Goal: Communication & Community: Answer question/provide support

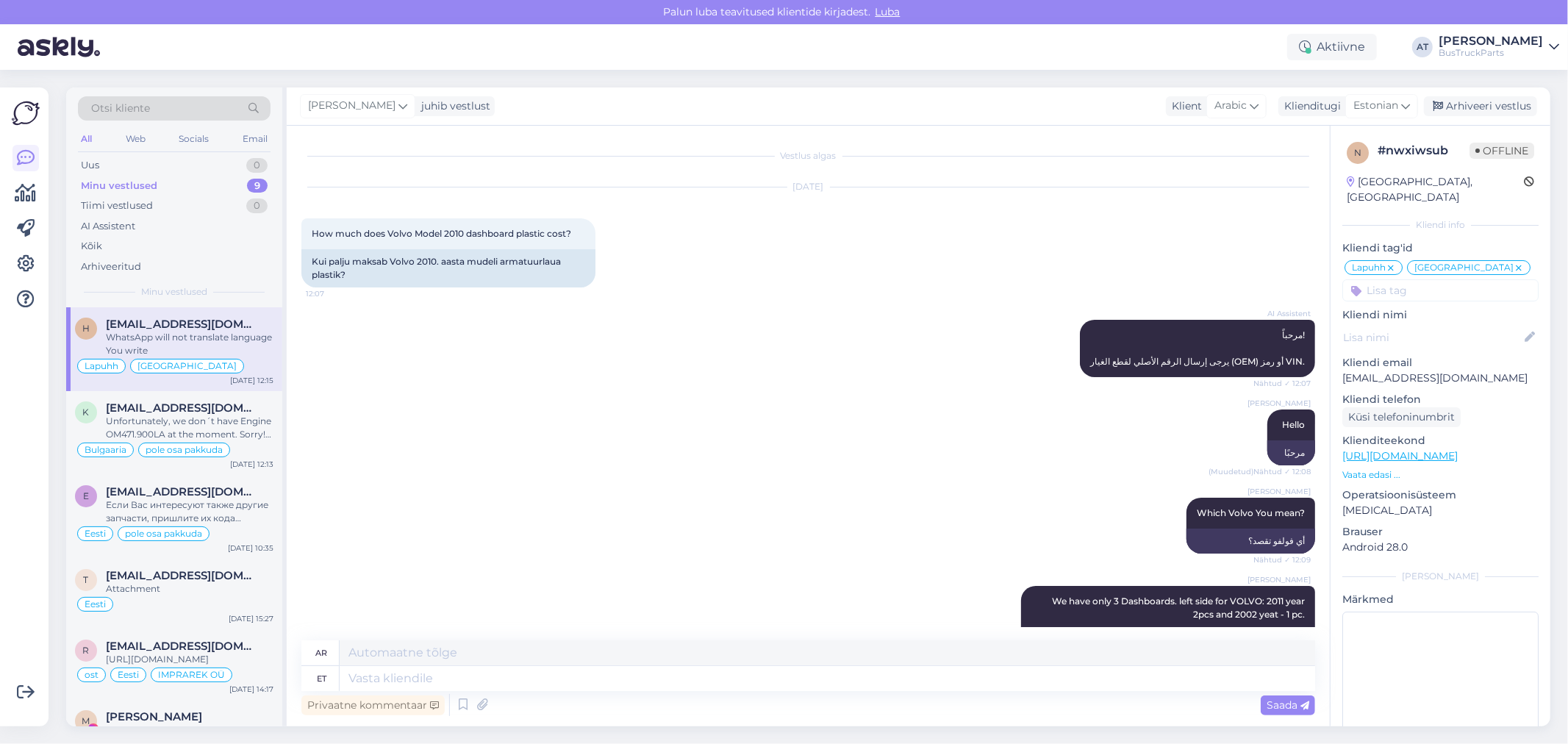
scroll to position [1411, 0]
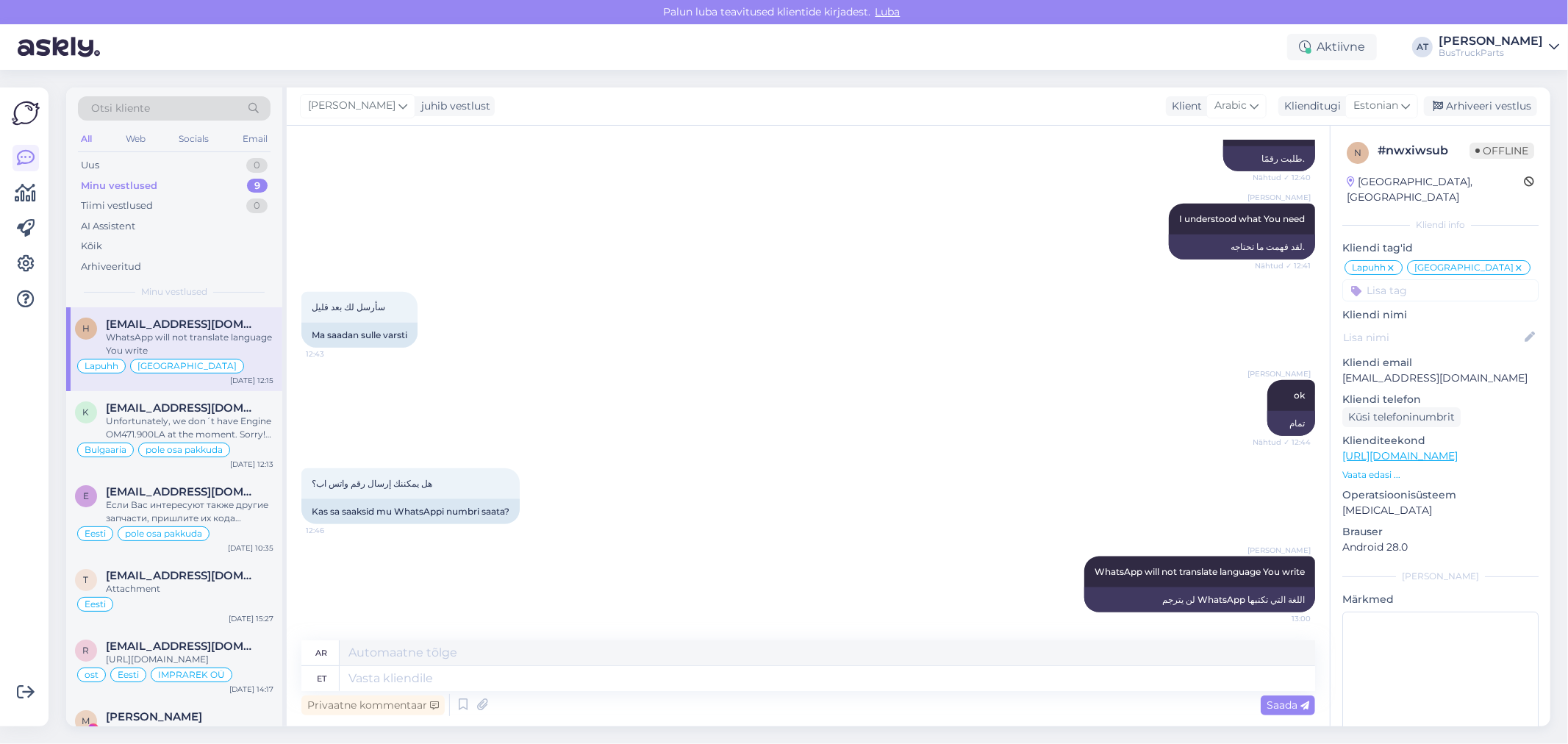
click at [178, 185] on div "Minu vestlused 9" at bounding box center [175, 186] width 193 height 21
click at [197, 320] on span "[EMAIL_ADDRESS][DOMAIN_NAME]" at bounding box center [183, 324] width 153 height 13
click at [209, 409] on span "[EMAIL_ADDRESS][DOMAIN_NAME]" at bounding box center [183, 408] width 153 height 13
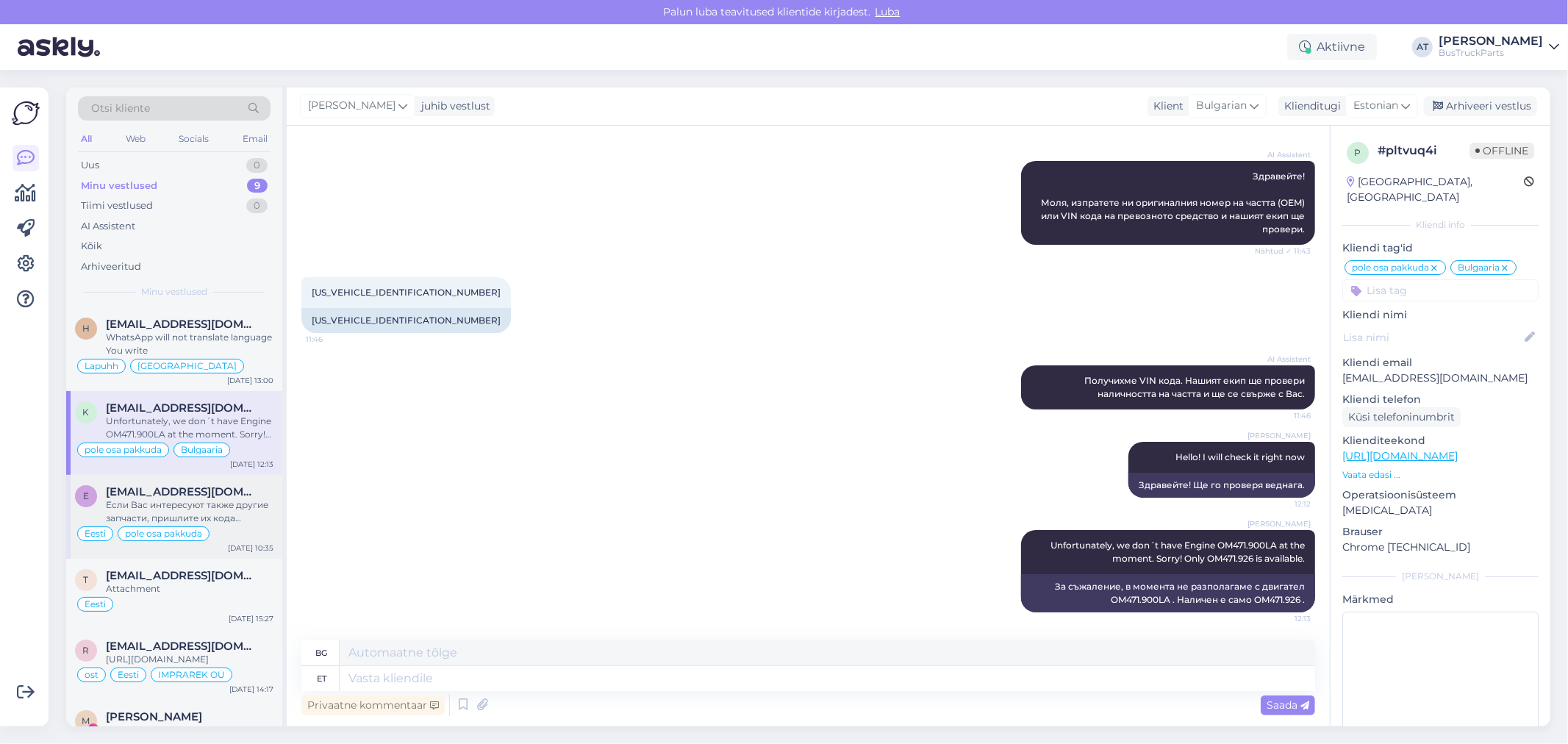
click at [228, 510] on div "Если Вас интересуют также другие запчасти, пришлите их кодa пожалуйста." at bounding box center [190, 512] width 168 height 27
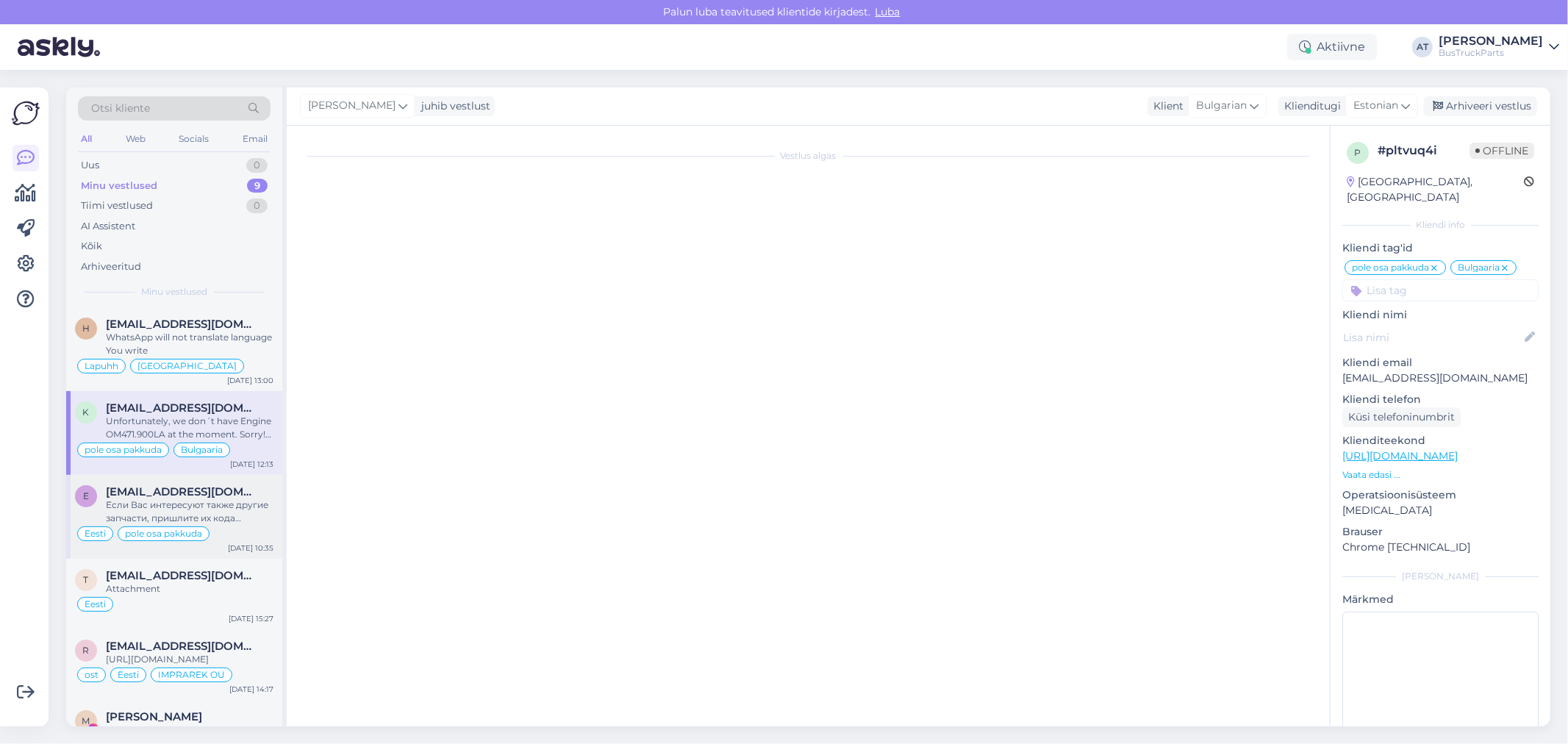
scroll to position [295, 0]
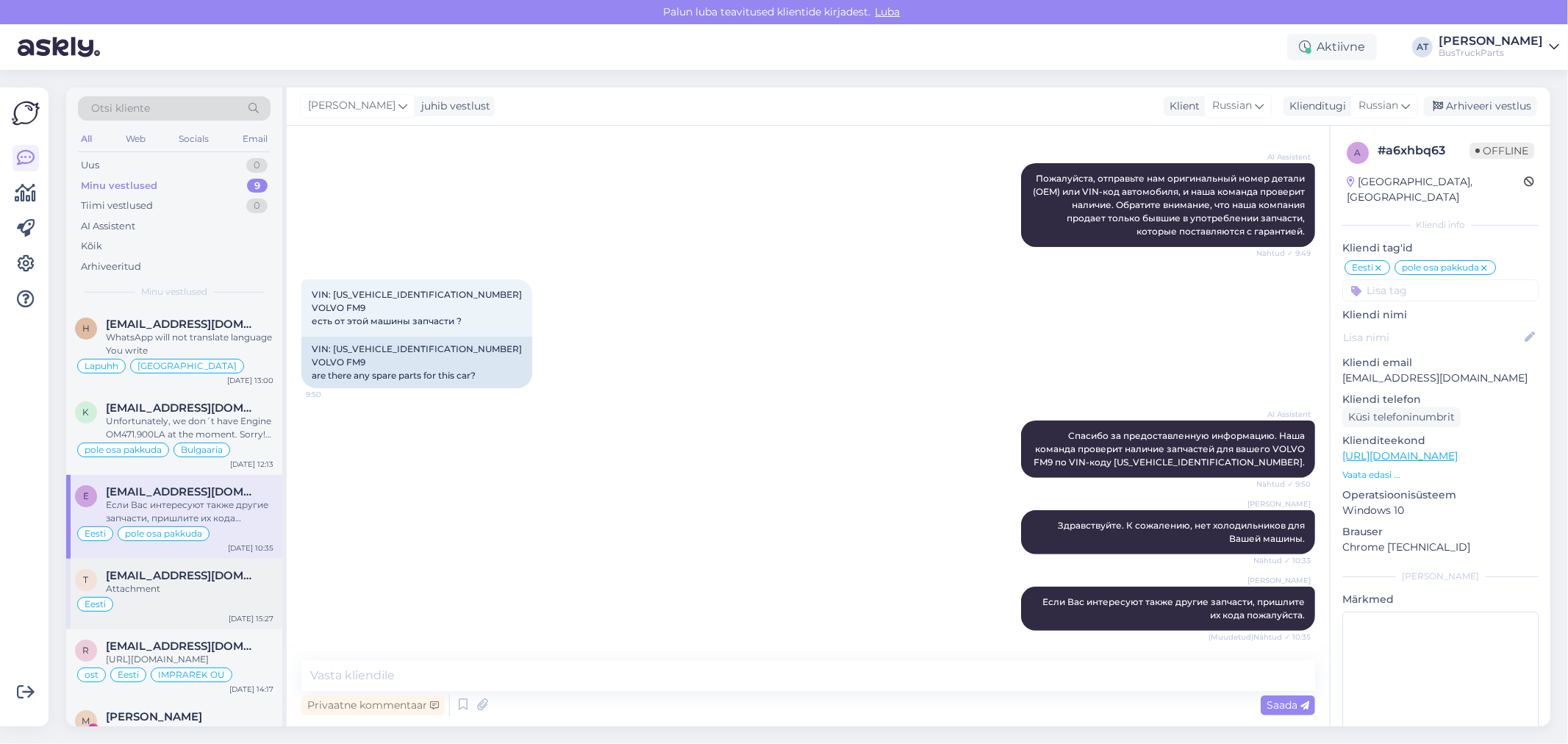
click at [221, 594] on div "Attachment" at bounding box center [190, 589] width 168 height 13
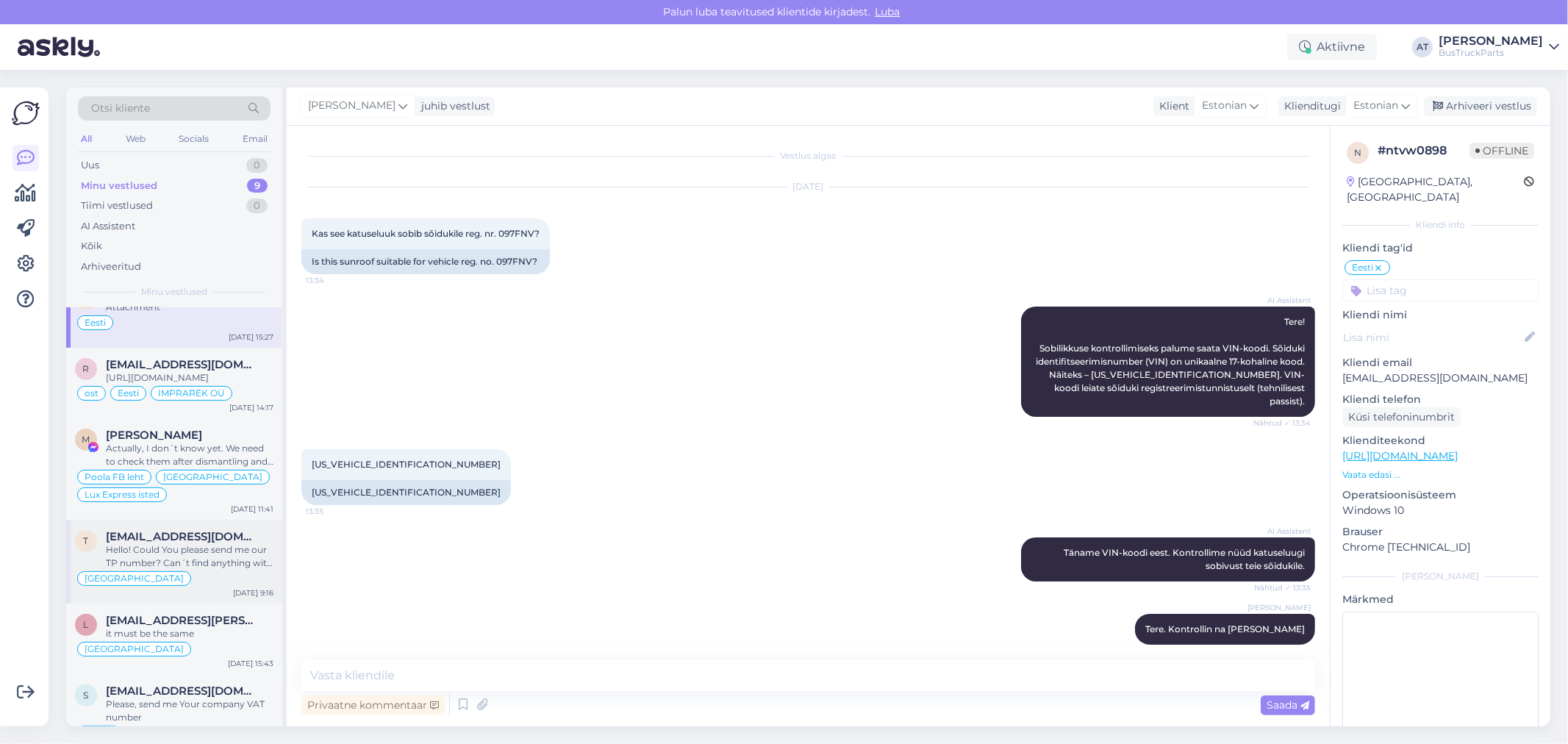
scroll to position [326, 0]
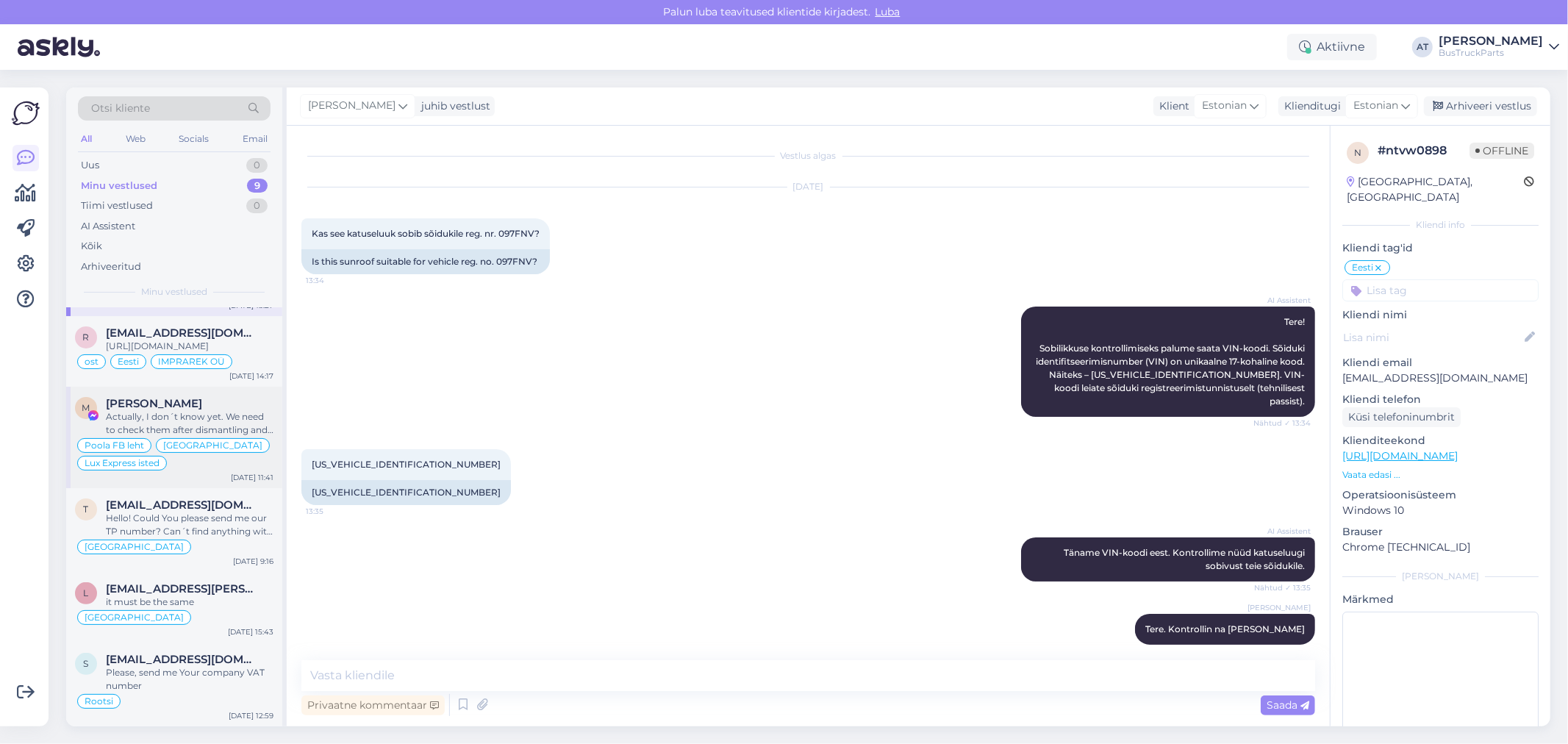
click at [203, 408] on span "[PERSON_NAME]" at bounding box center [154, 404] width 96 height 13
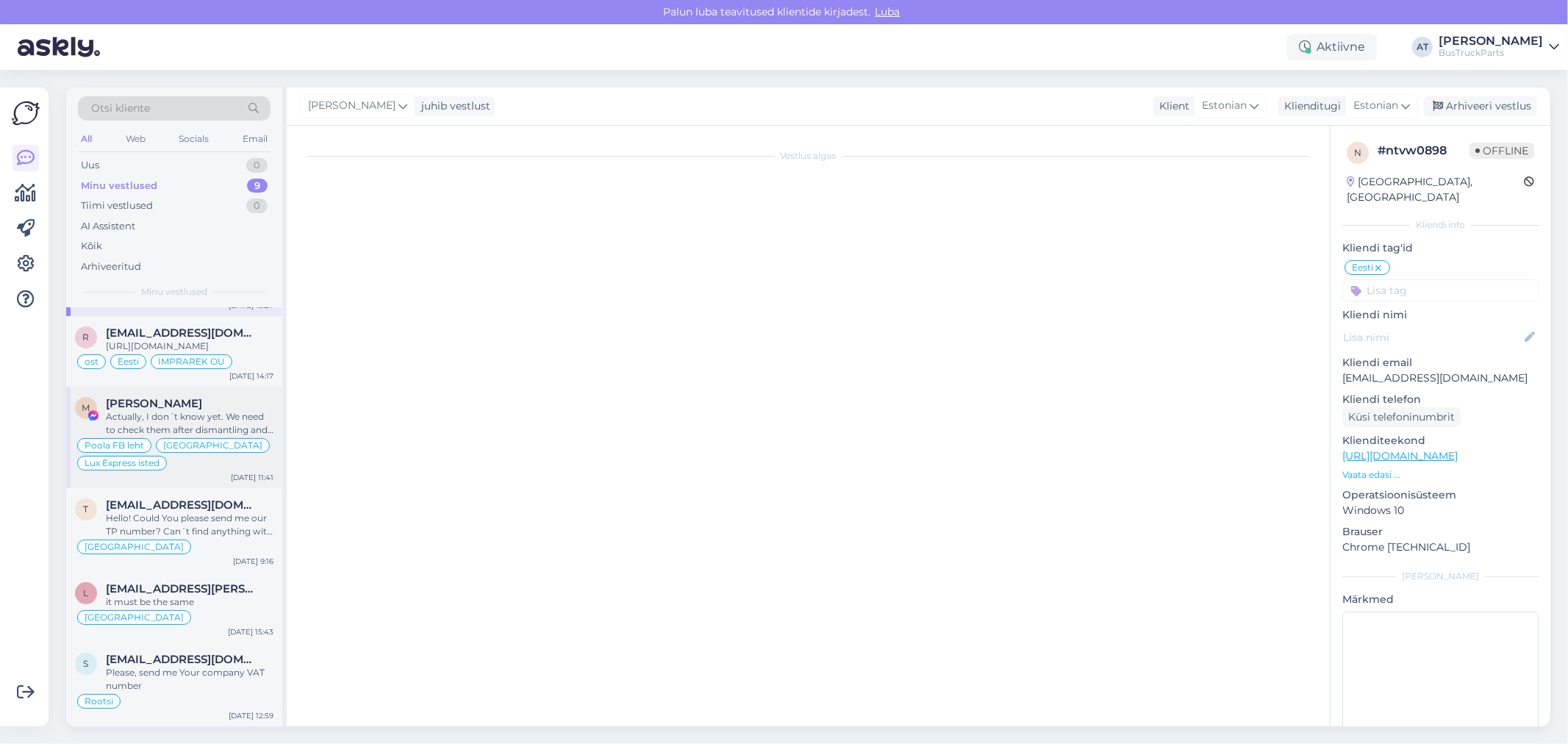
scroll to position [724, 0]
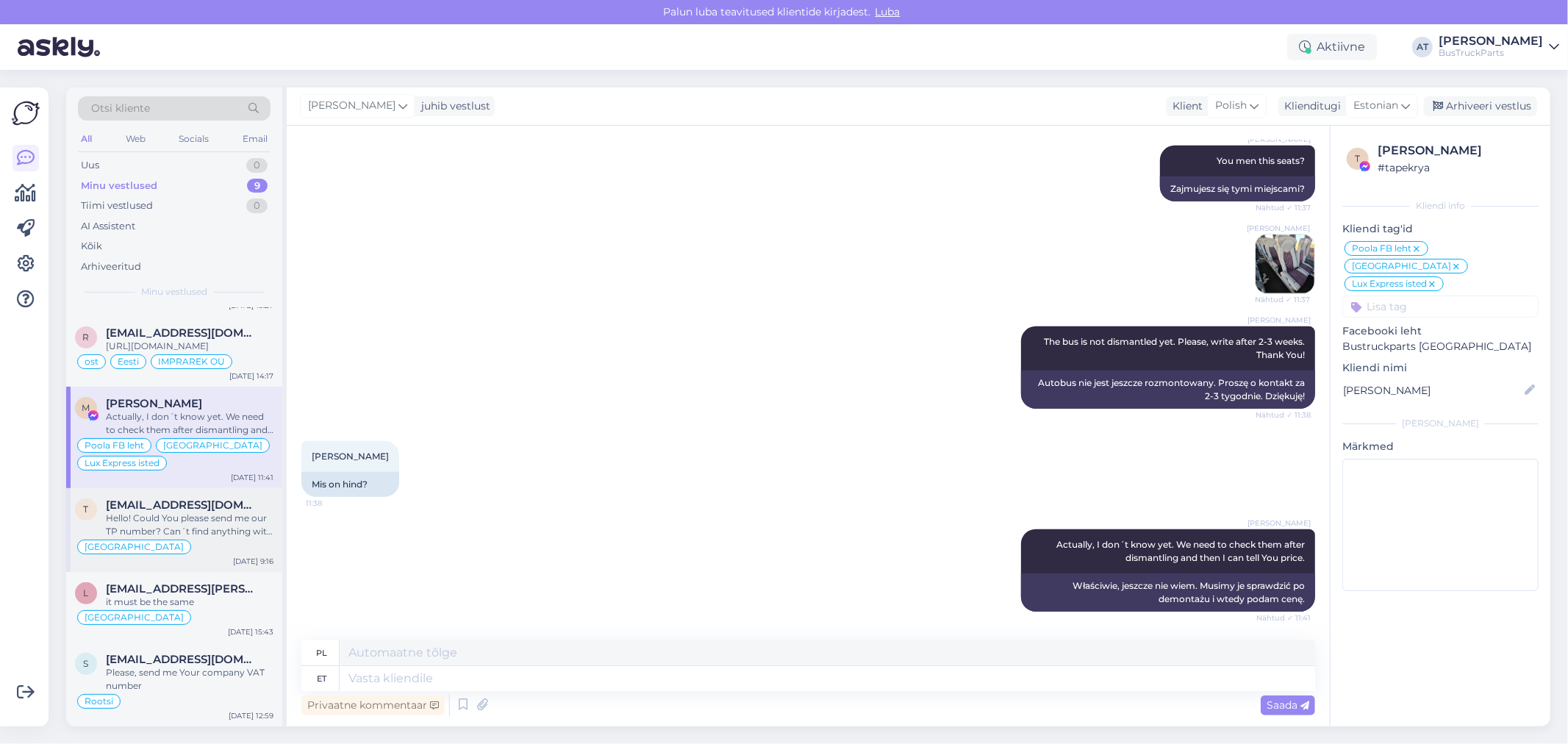
click at [229, 530] on div "Hello! Could You please send me our TP number? Can´t find anything with number …" at bounding box center [190, 525] width 168 height 27
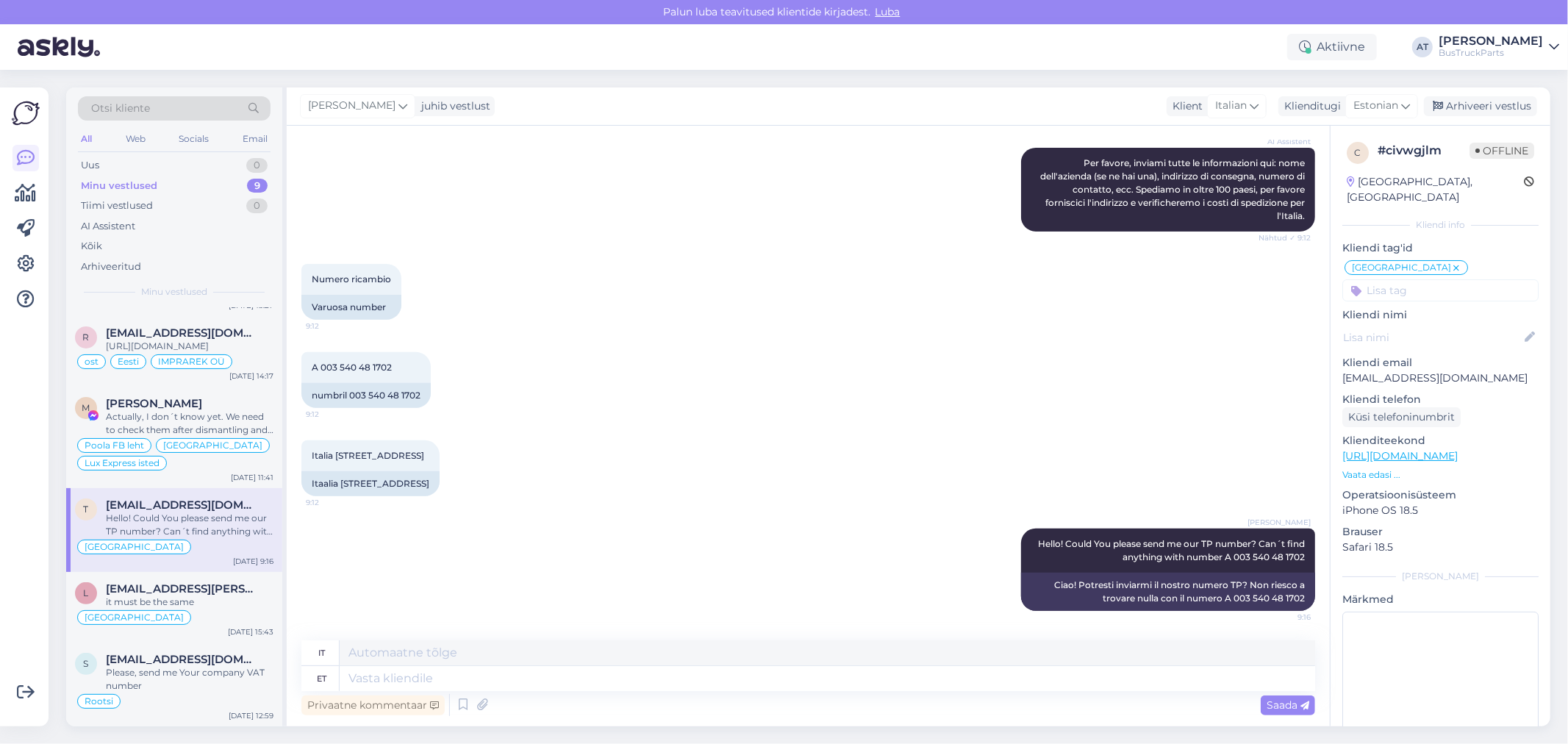
scroll to position [410, 0]
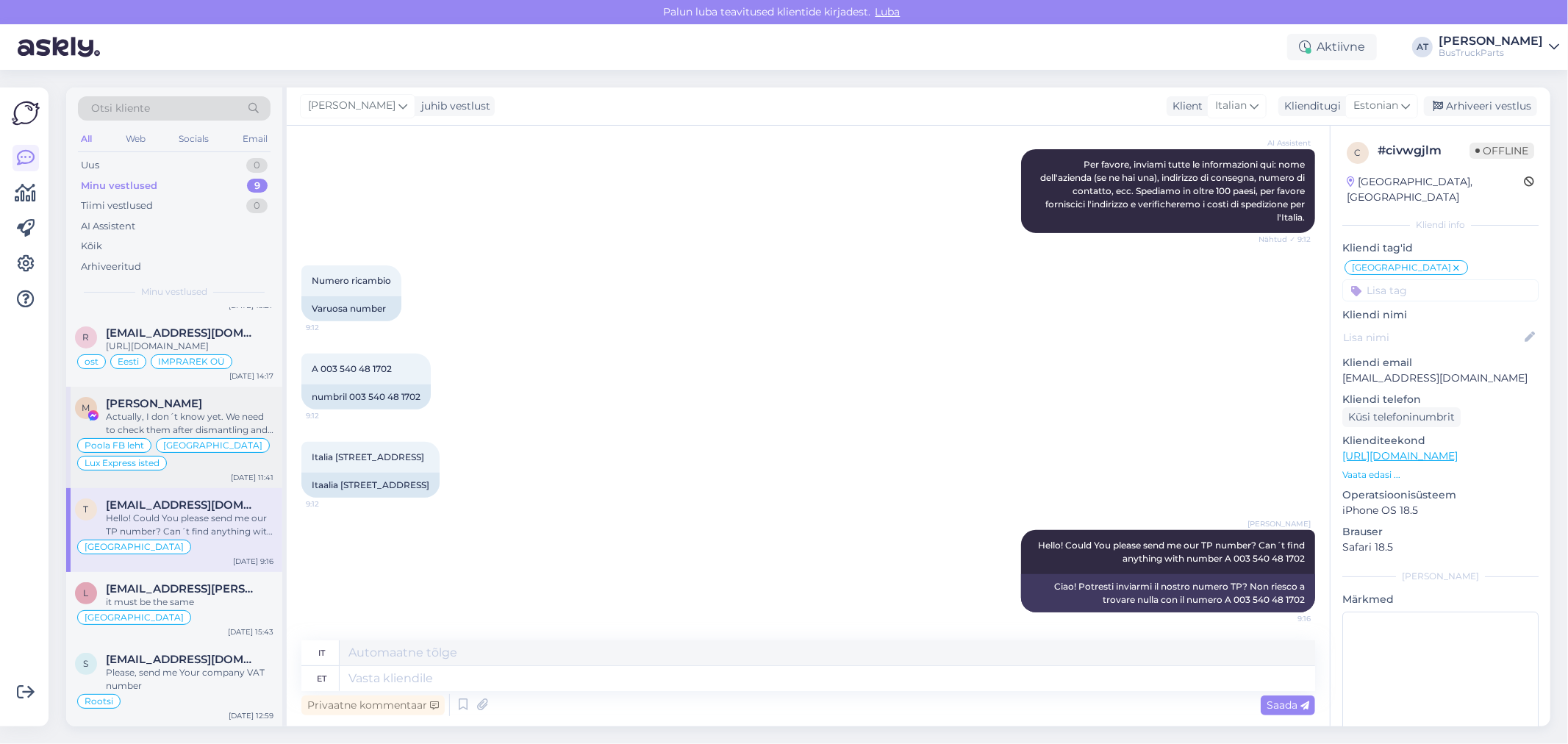
click at [222, 422] on div "Actually, I don´t know yet. We need to check them after dismantling and then I …" at bounding box center [190, 424] width 168 height 27
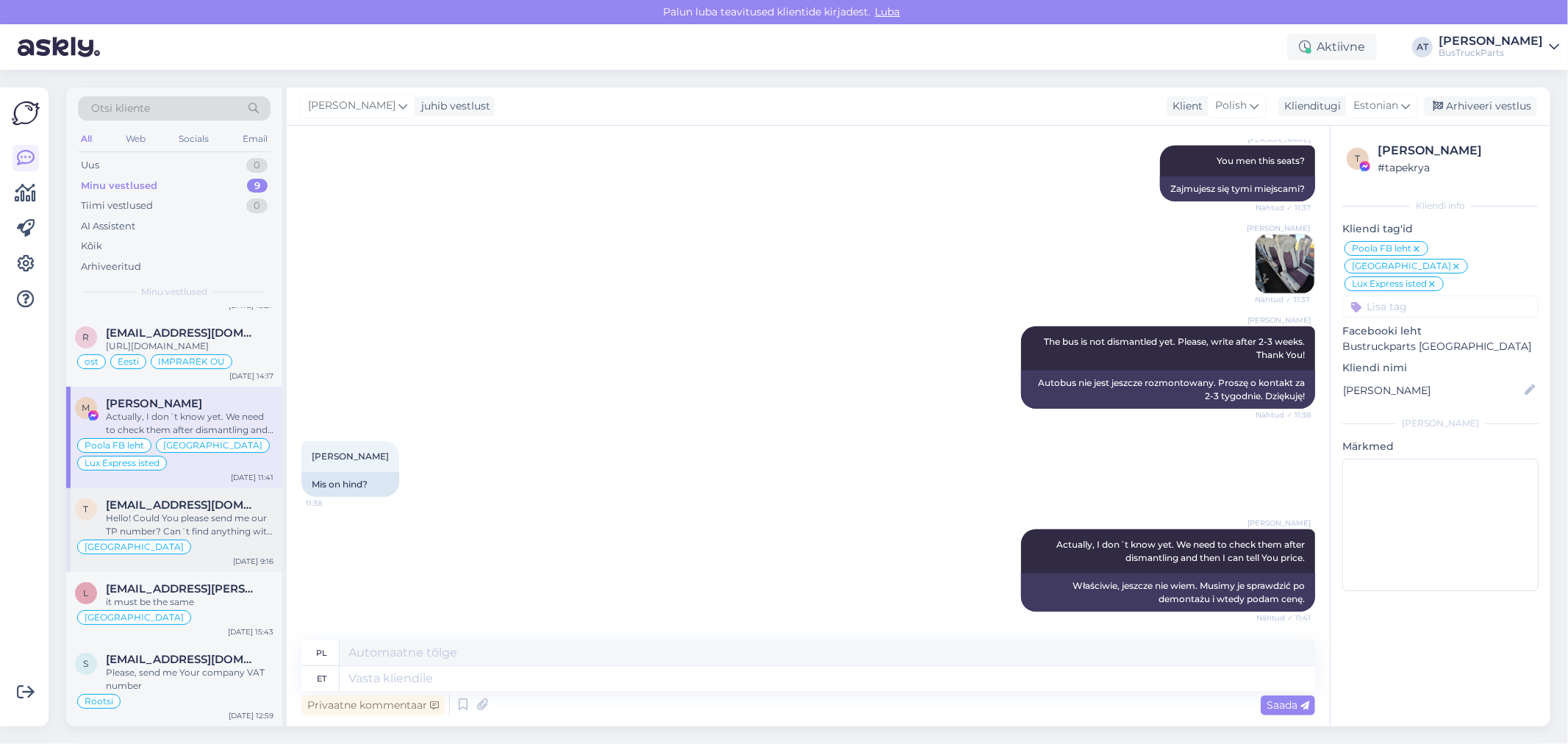
click at [225, 545] on div "[GEOGRAPHIC_DATA]" at bounding box center [175, 547] width 199 height 18
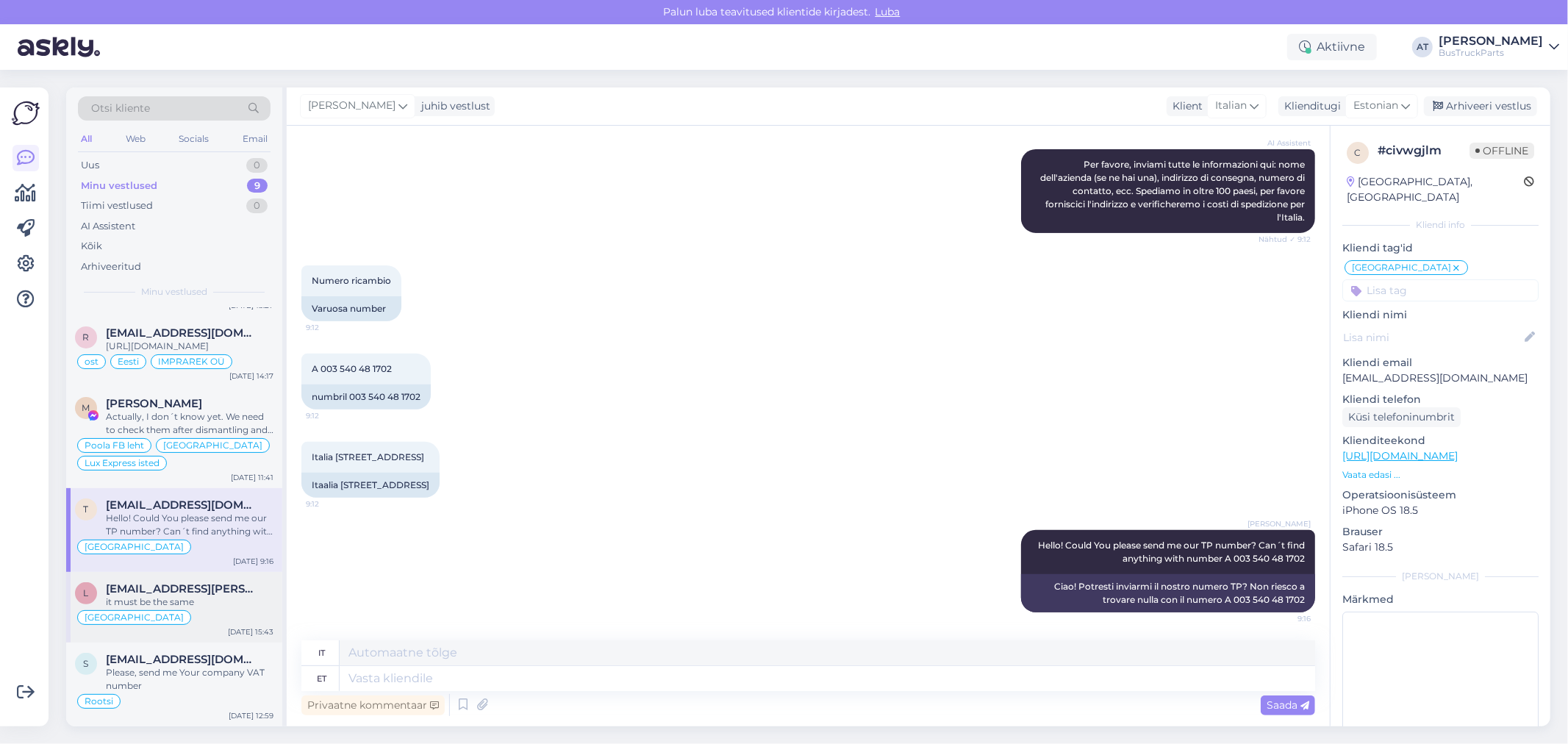
click at [208, 592] on div "[EMAIL_ADDRESS][PERSON_NAME][DOMAIN_NAME]" at bounding box center [190, 589] width 168 height 13
